Goal: Task Accomplishment & Management: Manage account settings

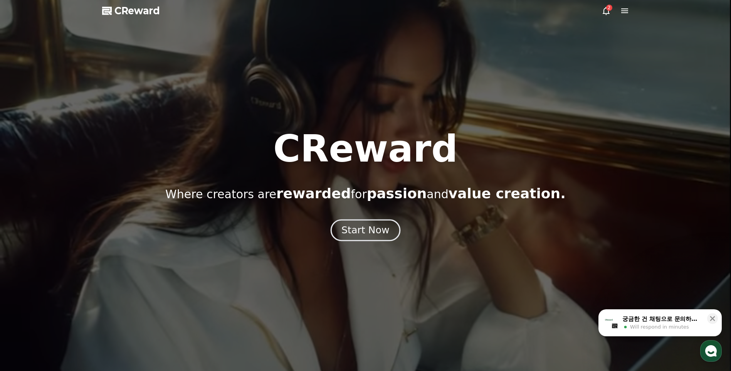
click at [359, 236] on div "Start Now" at bounding box center [365, 229] width 48 height 13
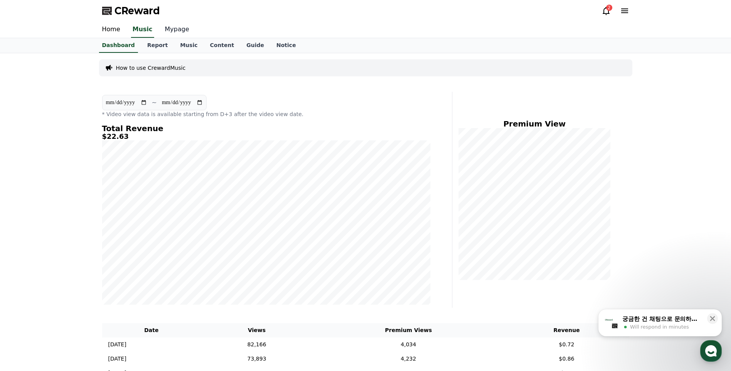
click at [163, 26] on link "Mypage" at bounding box center [177, 30] width 37 height 16
select select "**********"
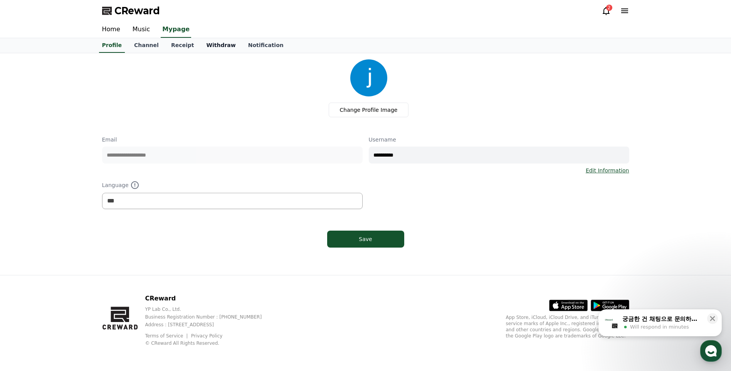
click at [213, 49] on link "Withdraw" at bounding box center [221, 45] width 42 height 15
